Goal: Complete application form

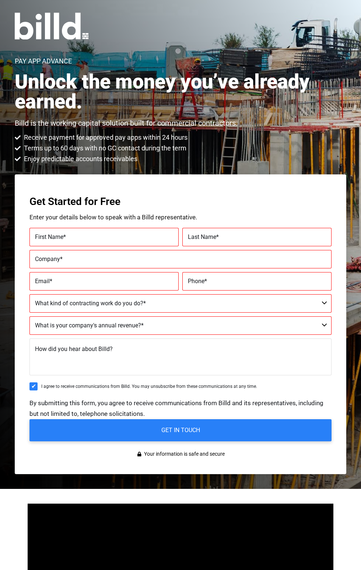
click at [132, 243] on label "First Name *" at bounding box center [104, 237] width 138 height 11
click at [132, 244] on input "First Name *" at bounding box center [104, 237] width 149 height 18
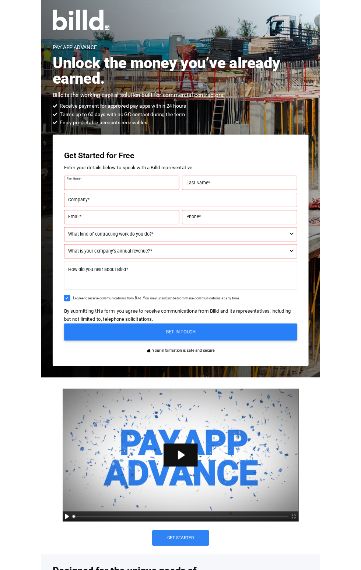
scroll to position [18, 0]
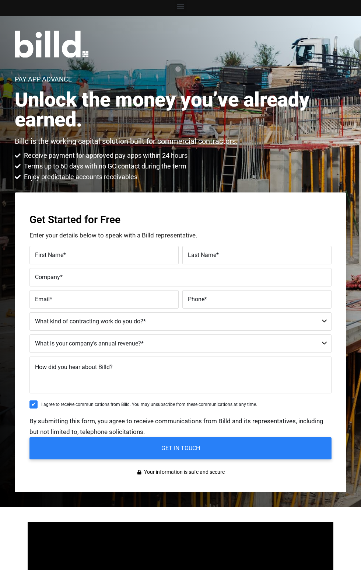
scroll to position [18, 0]
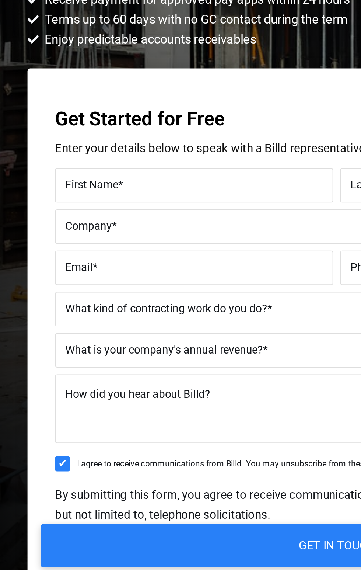
click at [138, 434] on input "GET IN TOUCH" at bounding box center [181, 430] width 318 height 23
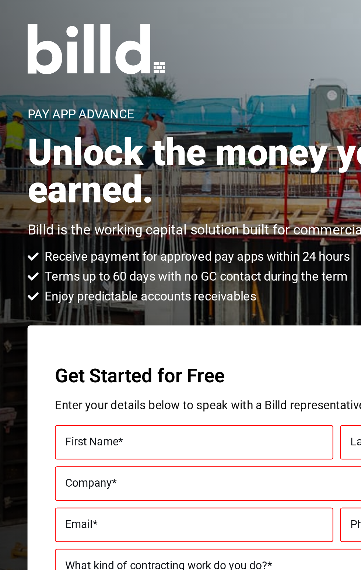
scroll to position [0, 0]
